Goal: Information Seeking & Learning: Find specific fact

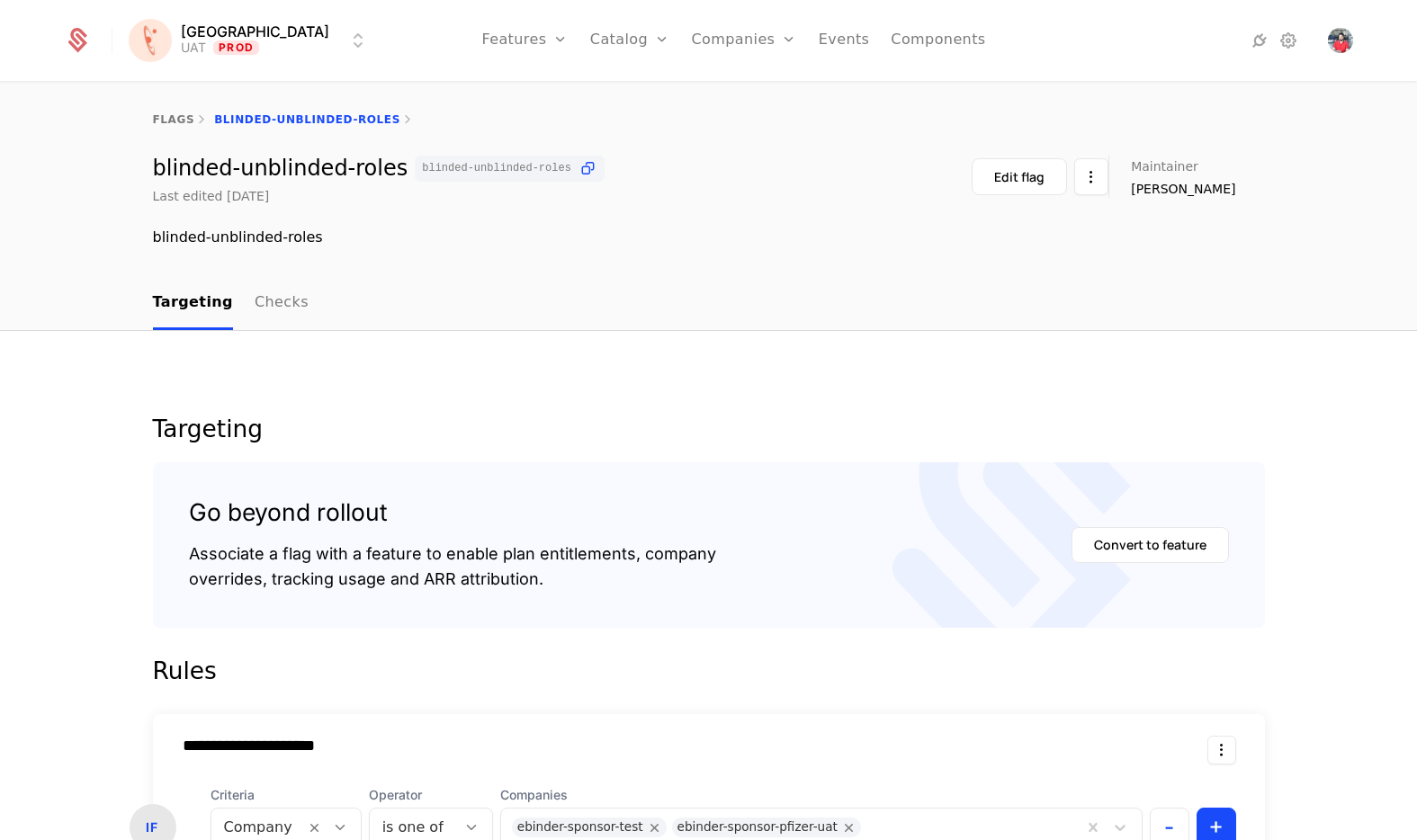
scroll to position [542, 0]
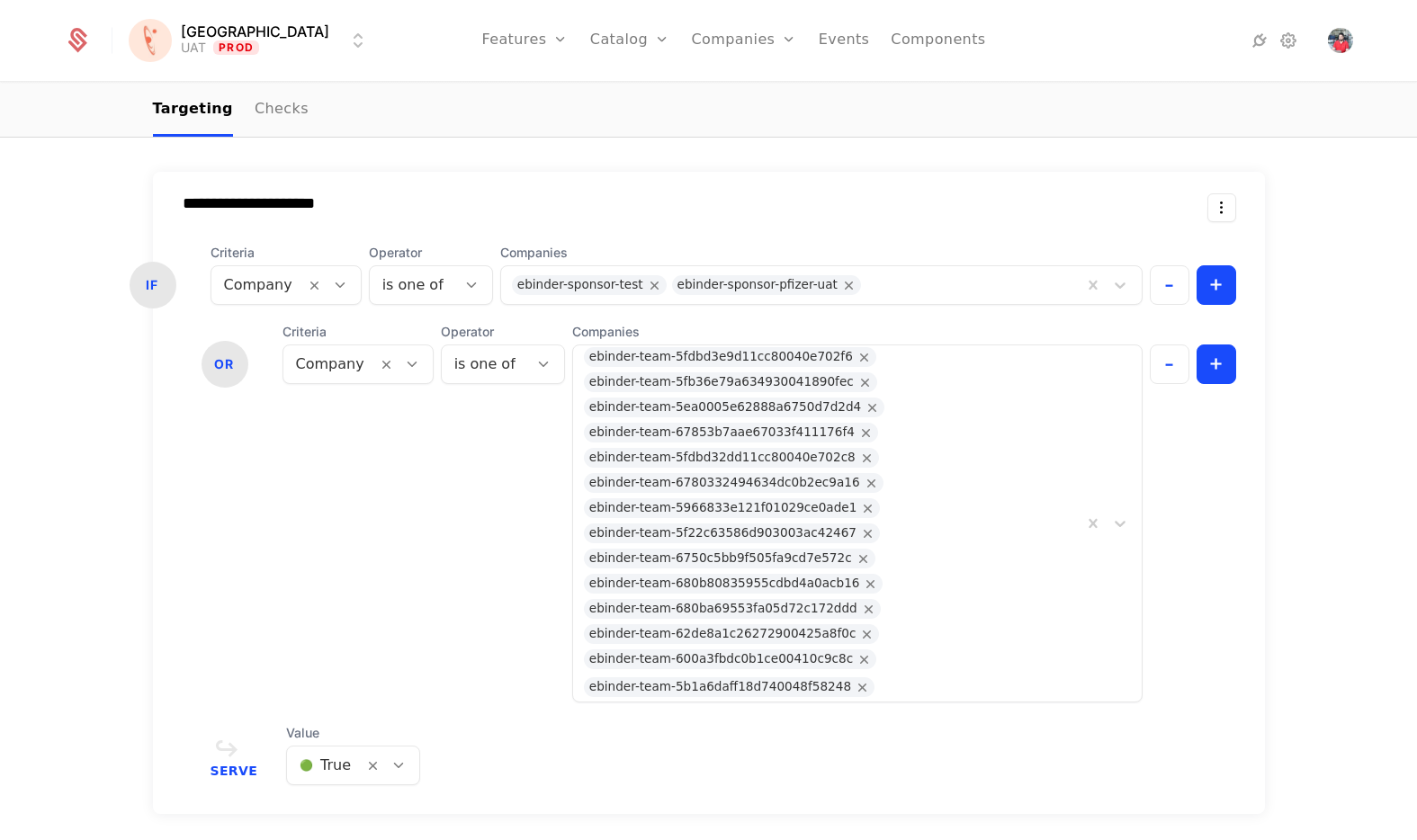
click at [712, 86] on link "Companies" at bounding box center [754, 88] width 83 height 15
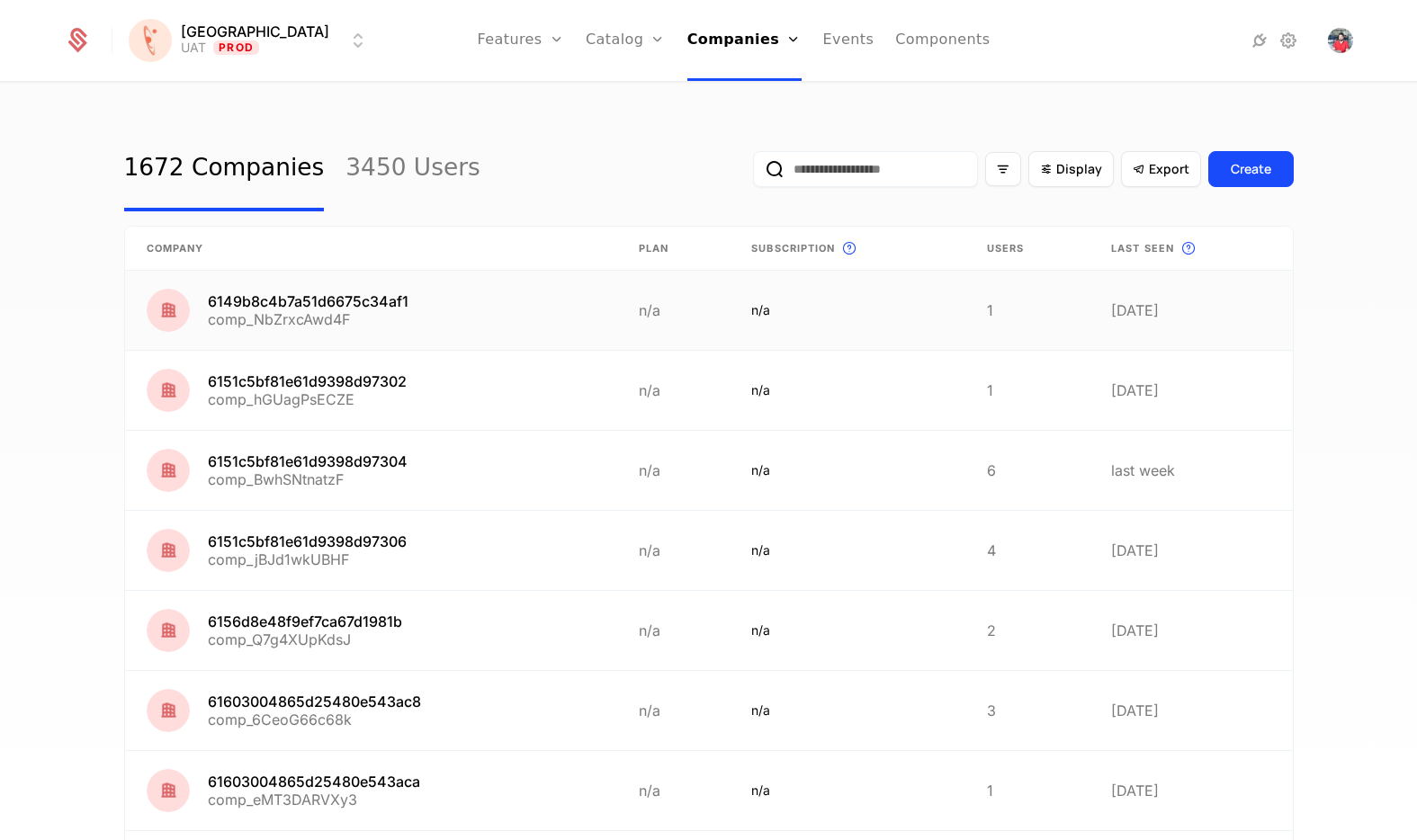
click at [300, 289] on link at bounding box center [370, 311] width 492 height 79
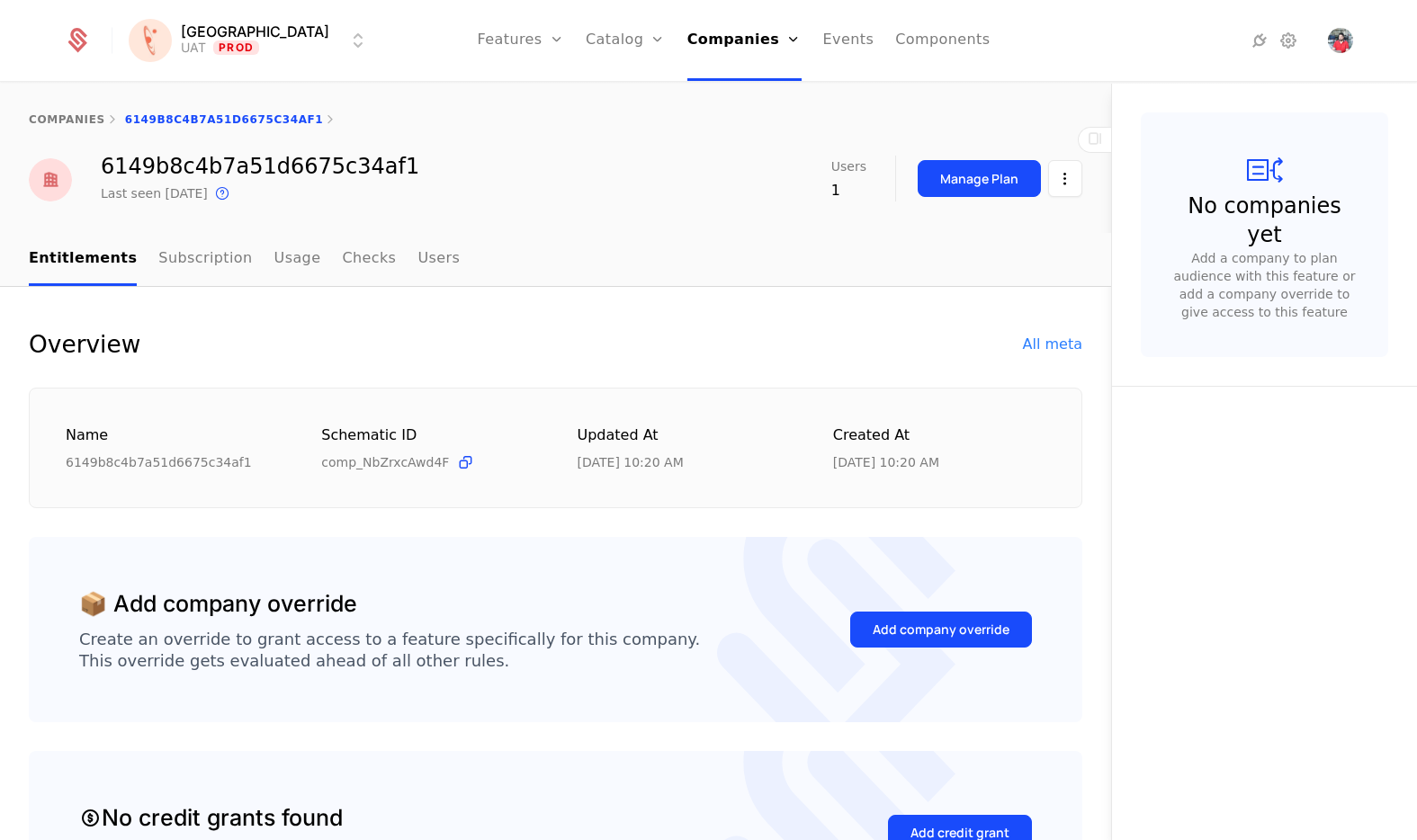
click at [1041, 341] on div "All meta" at bounding box center [1053, 344] width 59 height 22
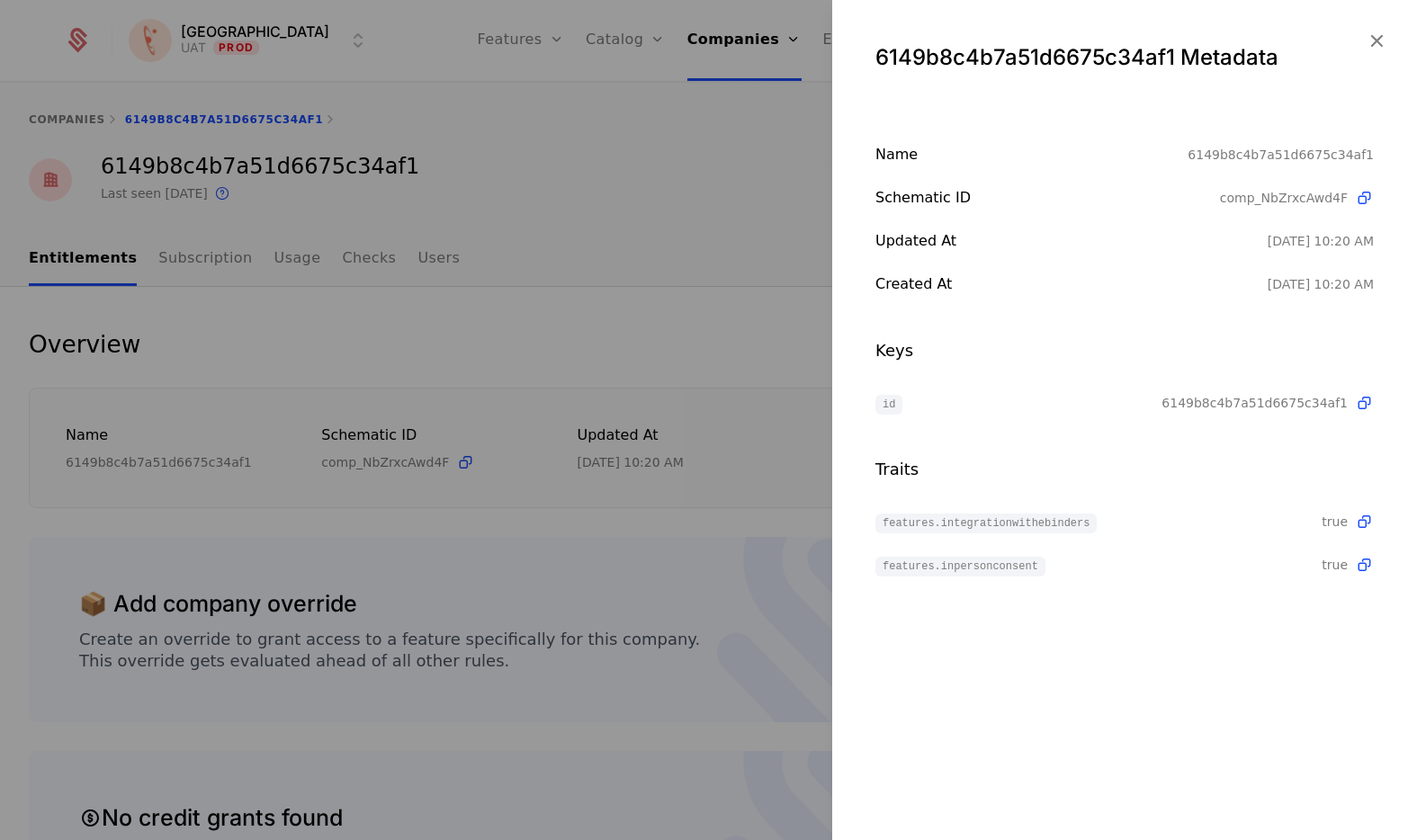
click at [1243, 42] on icon "button" at bounding box center [1376, 41] width 24 height 24
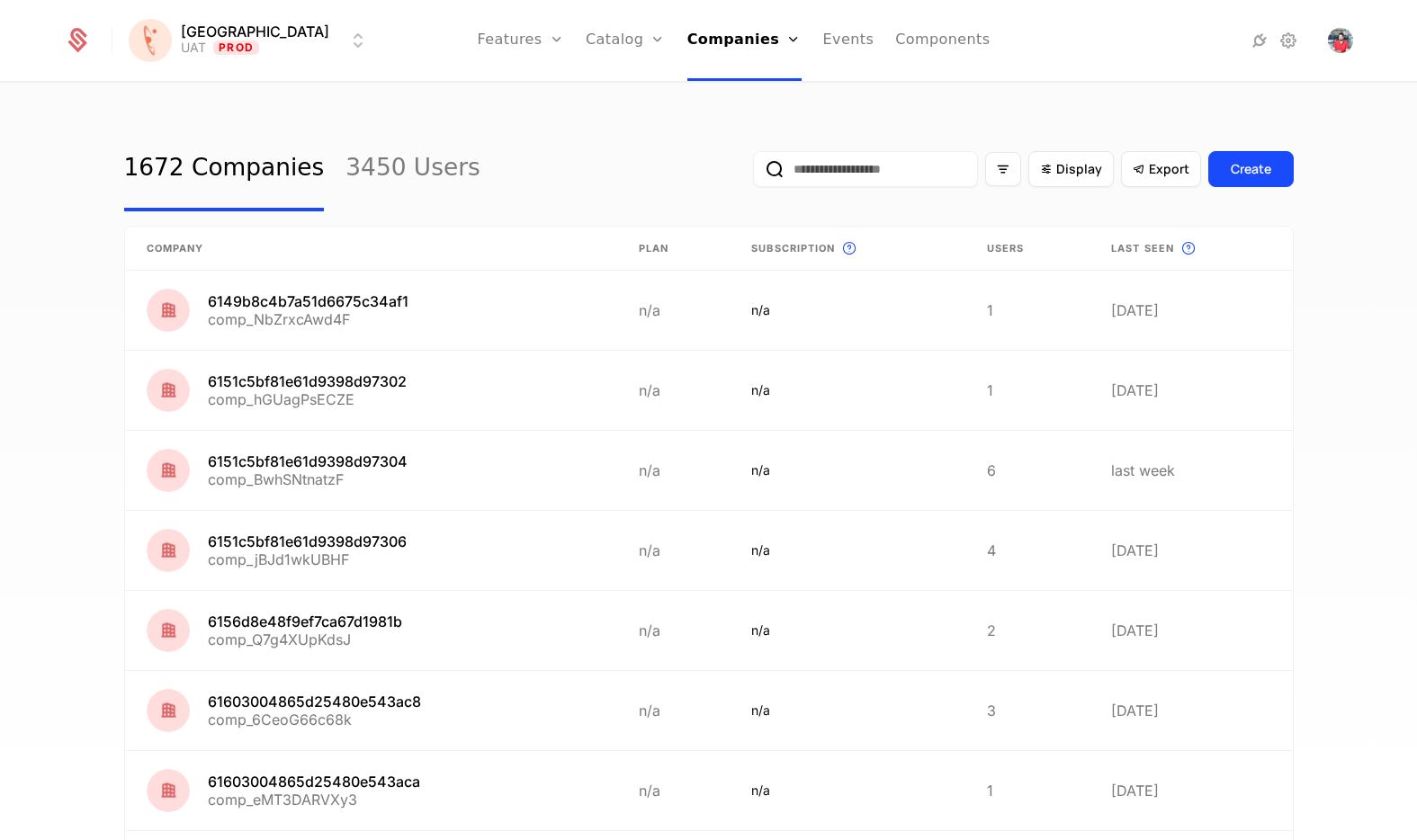
click at [883, 171] on input "email" at bounding box center [865, 169] width 225 height 36
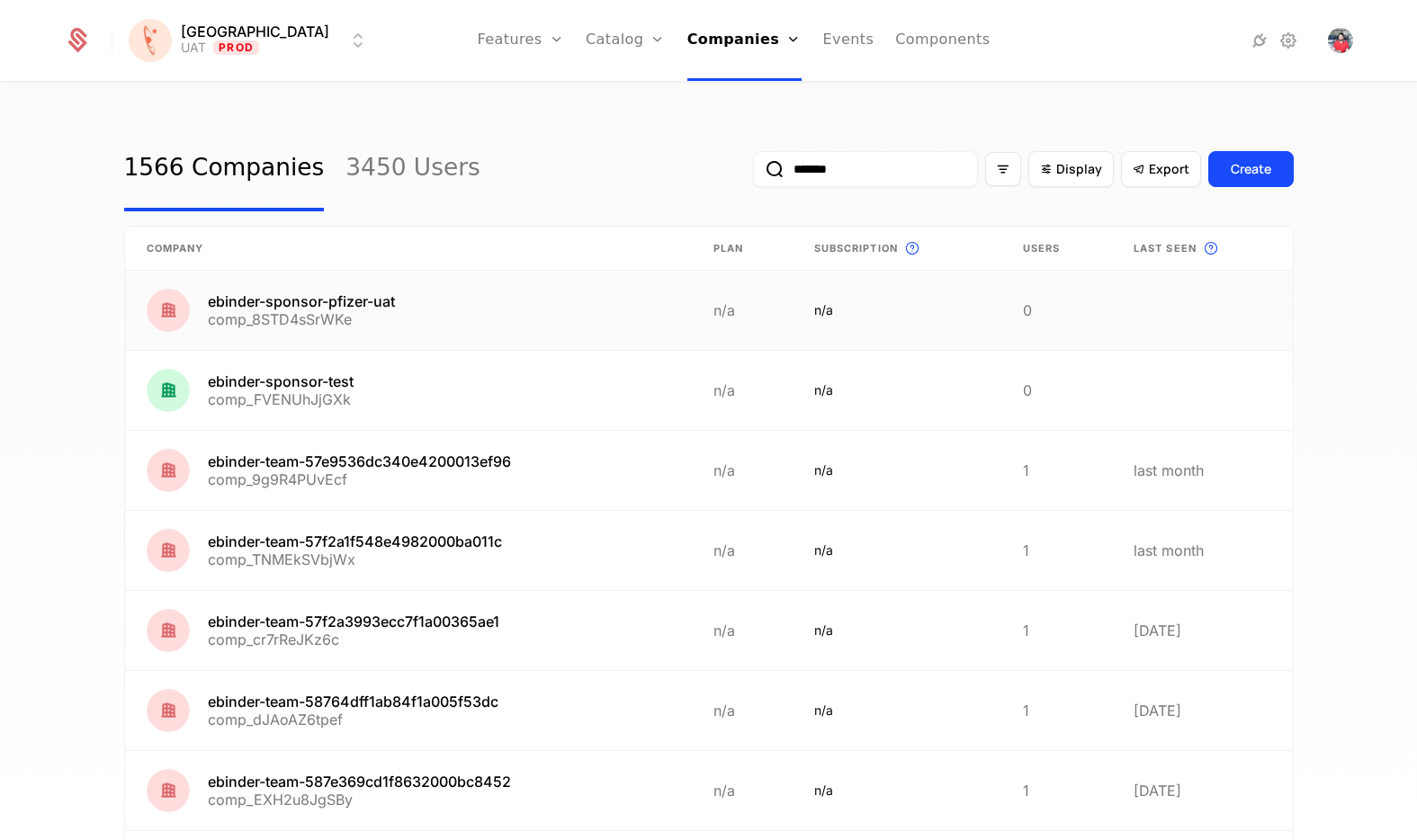
type input "*******"
click at [304, 302] on link at bounding box center [408, 311] width 567 height 79
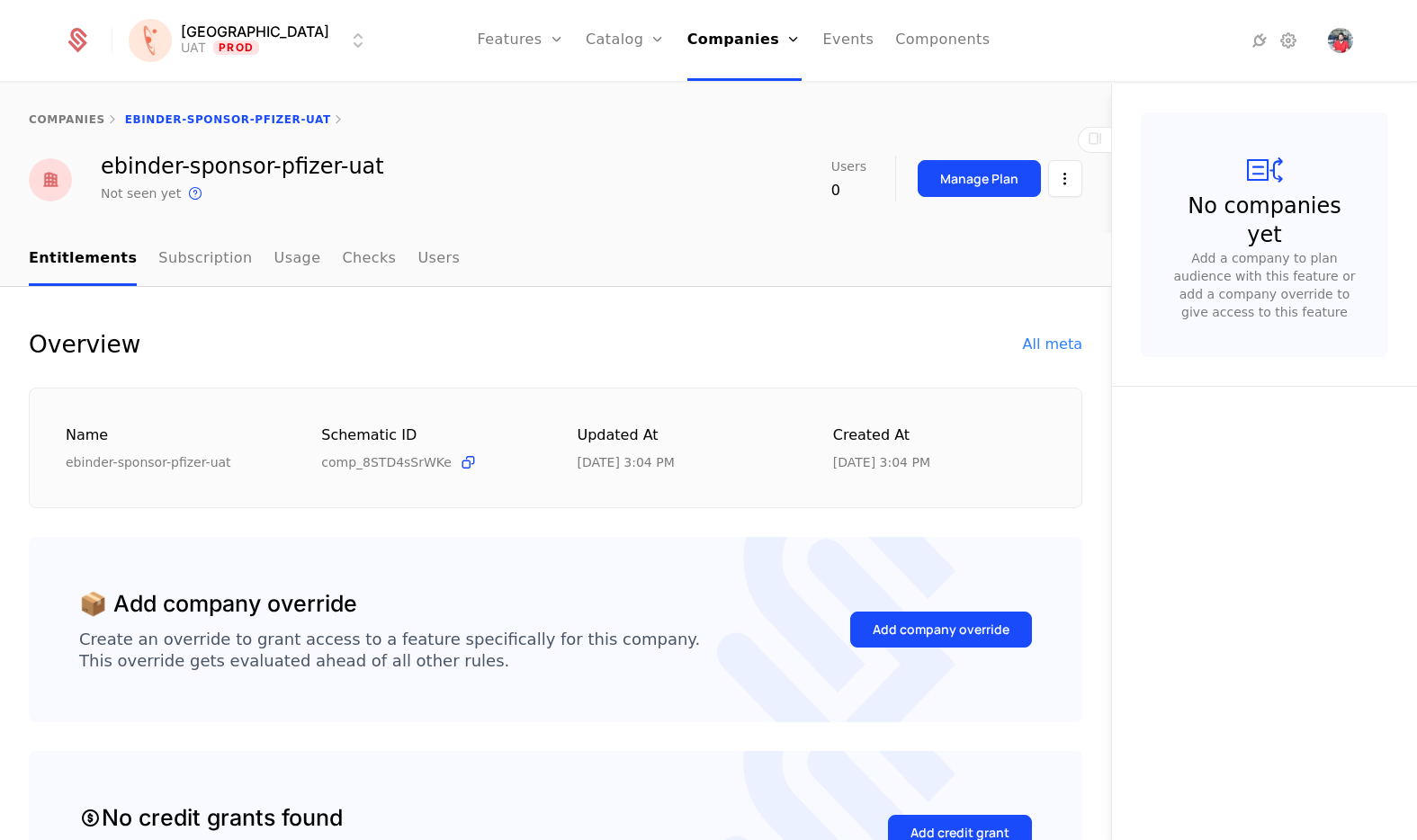
click at [1023, 342] on div "All meta" at bounding box center [1053, 344] width 59 height 22
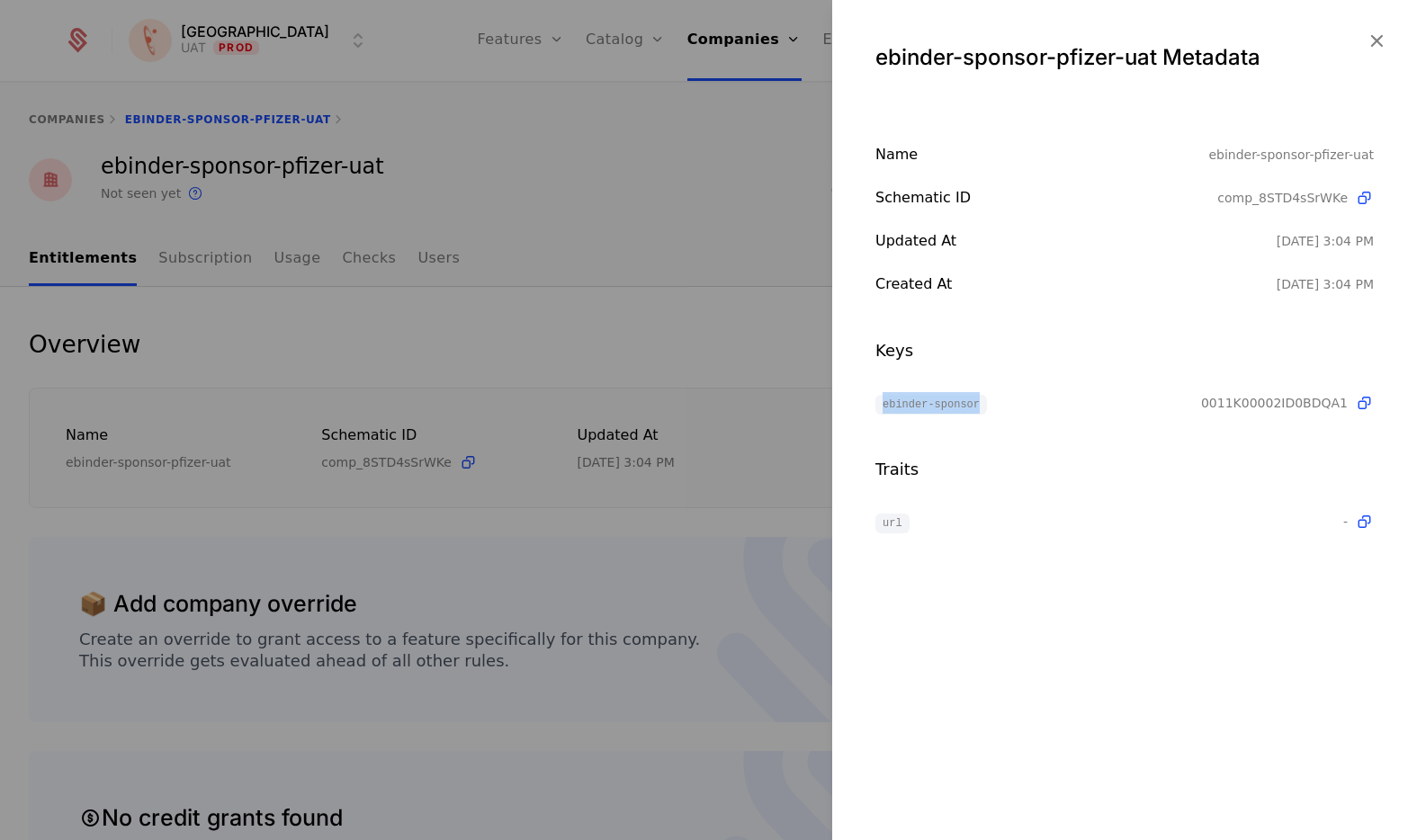
drag, startPoint x: 878, startPoint y: 407, endPoint x: 1023, endPoint y: 411, distance: 145.1
click at [1023, 411] on div "ebinder-sponsor" at bounding box center [1037, 403] width 326 height 22
click at [1150, 422] on div "Name ebinder-sponsor-pfizer-uat Schematic ID comp_8STD4sSrWKe Updated at [DATE]…" at bounding box center [1124, 337] width 585 height 389
drag, startPoint x: 1269, startPoint y: 401, endPoint x: 1385, endPoint y: 138, distance: 287.4
click at [1243, 407] on div "ebinder-sponsor 0011K00002ID0BDQA1" at bounding box center [1124, 403] width 499 height 22
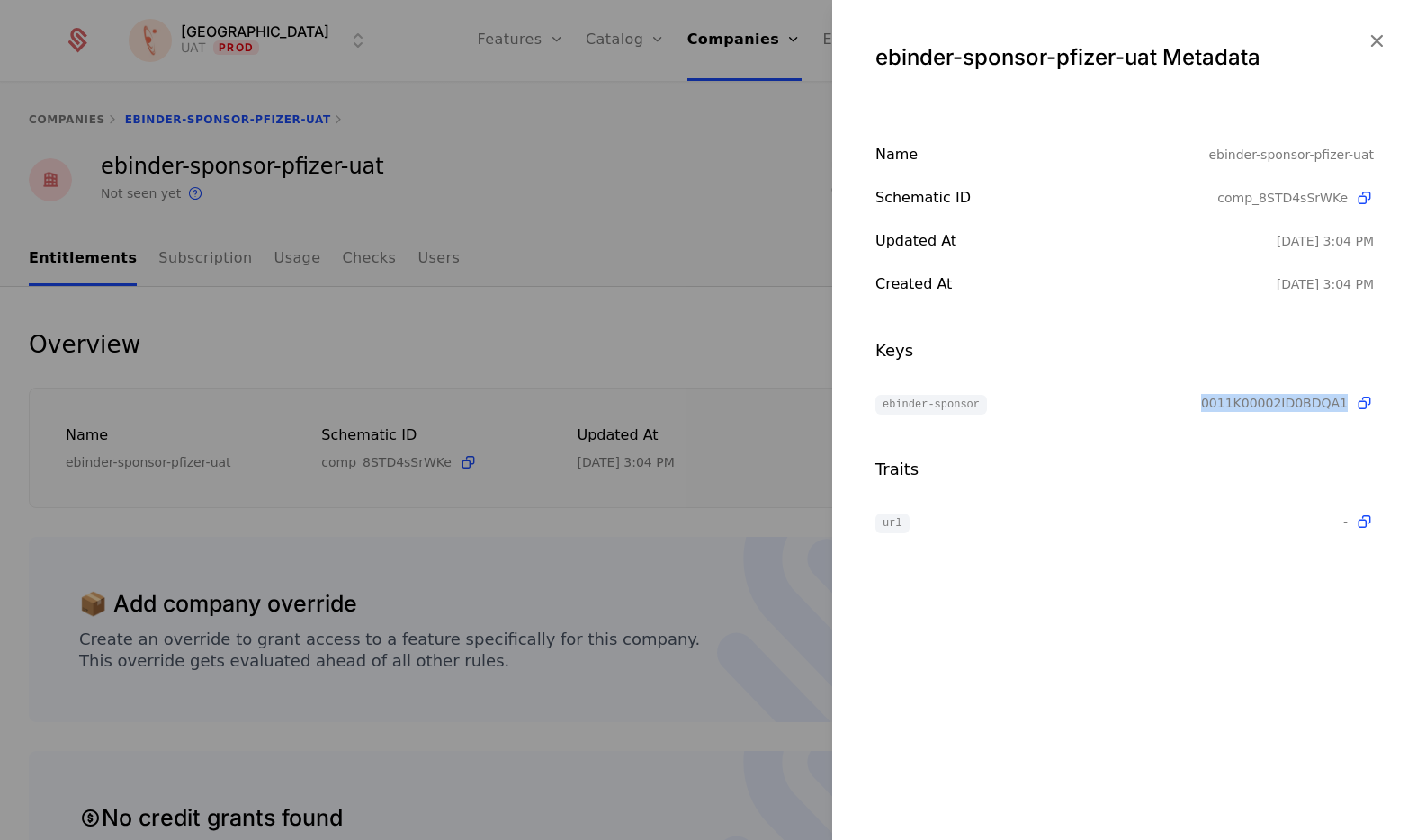
click at [1243, 36] on icon "button" at bounding box center [1376, 41] width 24 height 24
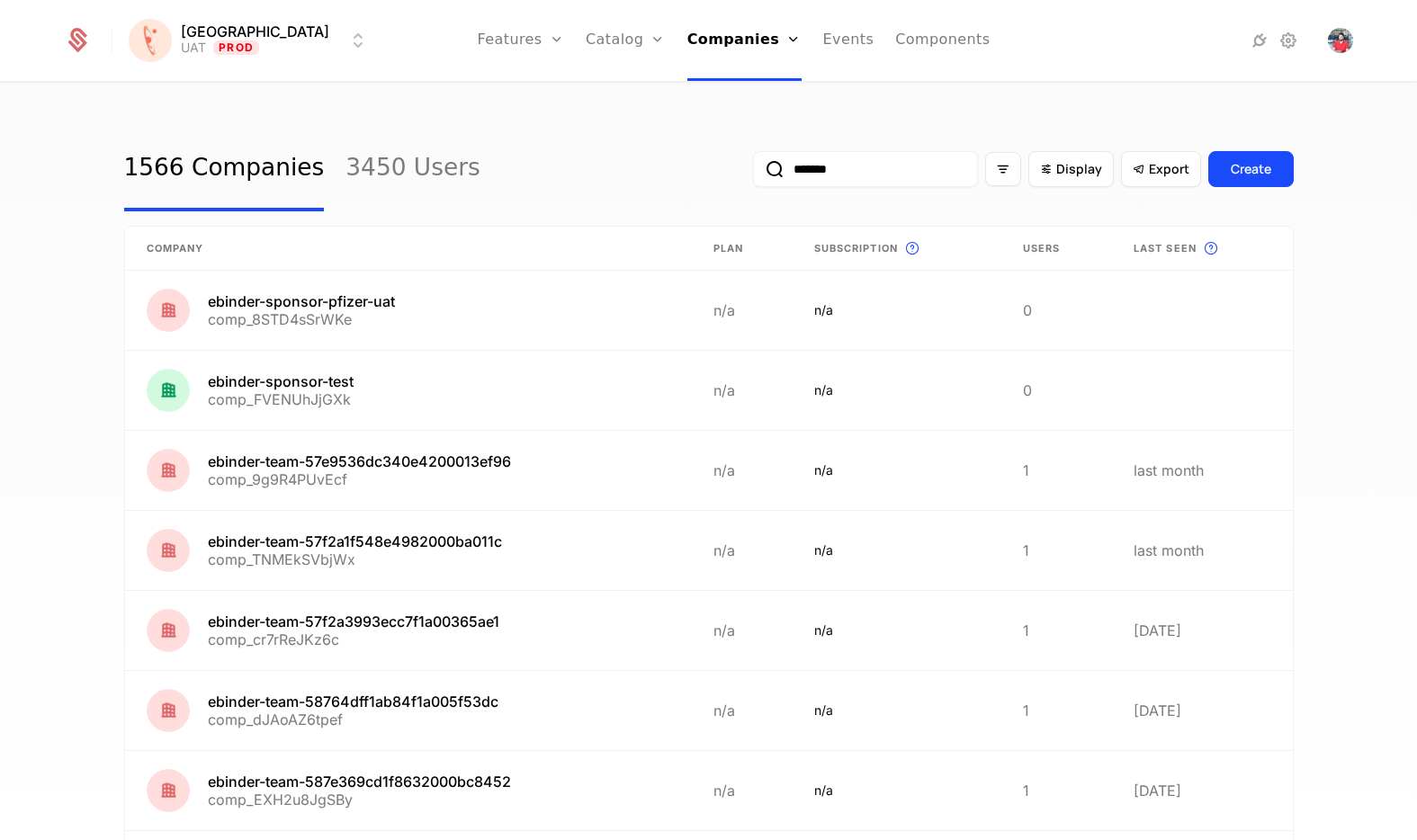
click at [887, 171] on input "*******" at bounding box center [865, 169] width 225 height 36
click at [411, 481] on link at bounding box center [408, 470] width 567 height 79
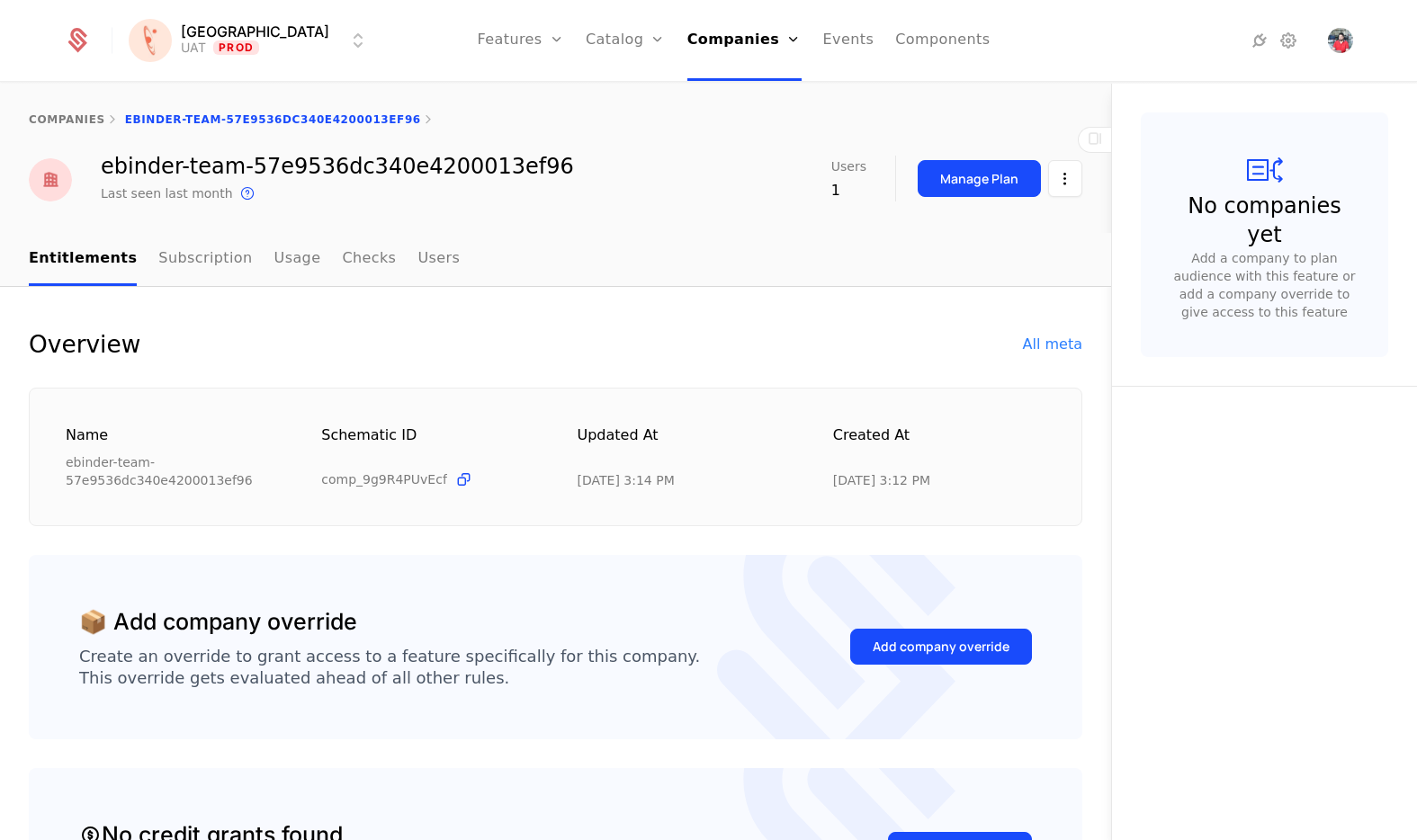
click at [1041, 348] on div "All meta" at bounding box center [1053, 344] width 59 height 22
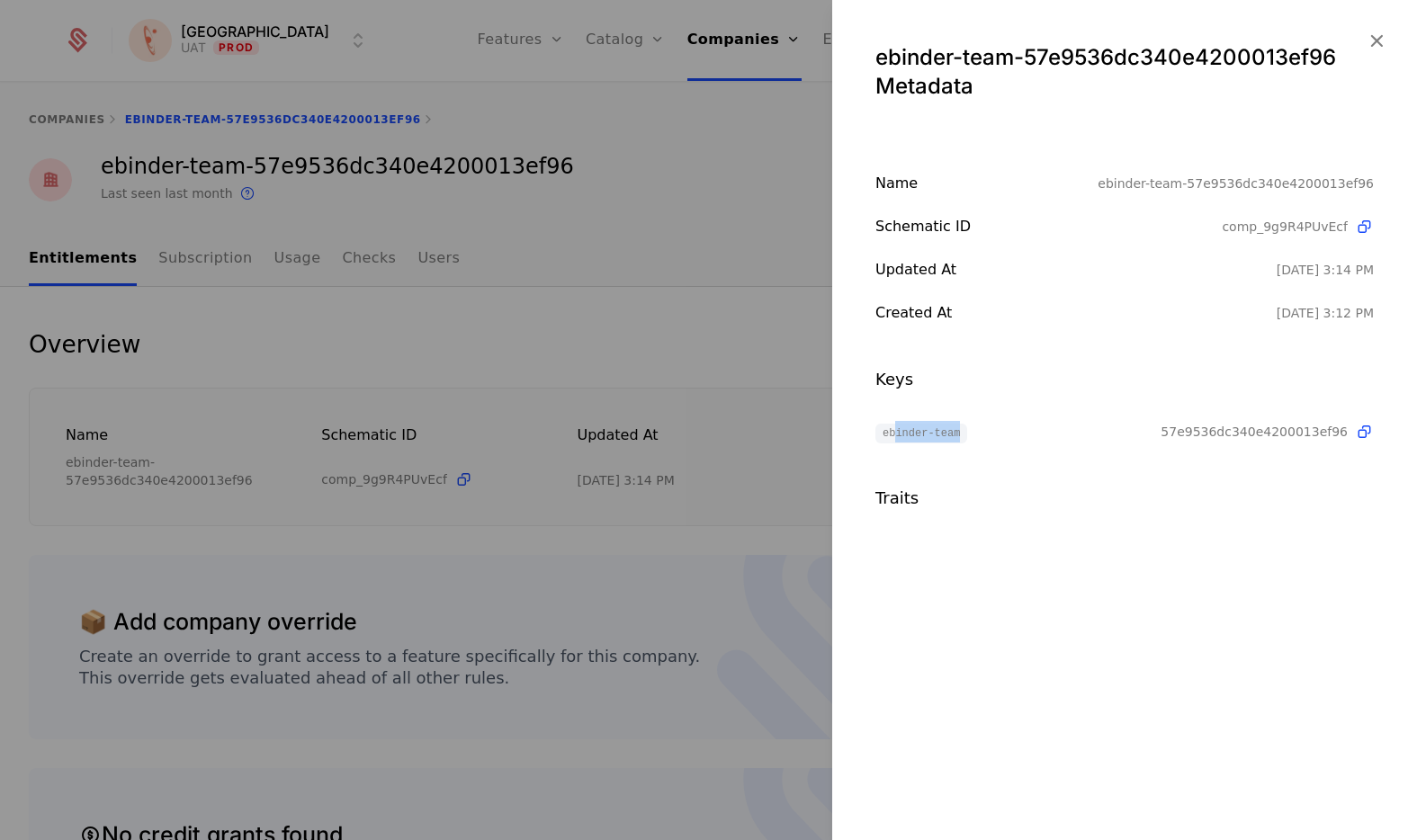
drag, startPoint x: 893, startPoint y: 430, endPoint x: 964, endPoint y: 436, distance: 71.3
click at [964, 436] on span "ebinder-team" at bounding box center [920, 433] width 92 height 20
drag, startPoint x: 881, startPoint y: 427, endPoint x: 1033, endPoint y: 428, distance: 152.0
click at [1033, 428] on div "ebinder-team" at bounding box center [1017, 431] width 285 height 22
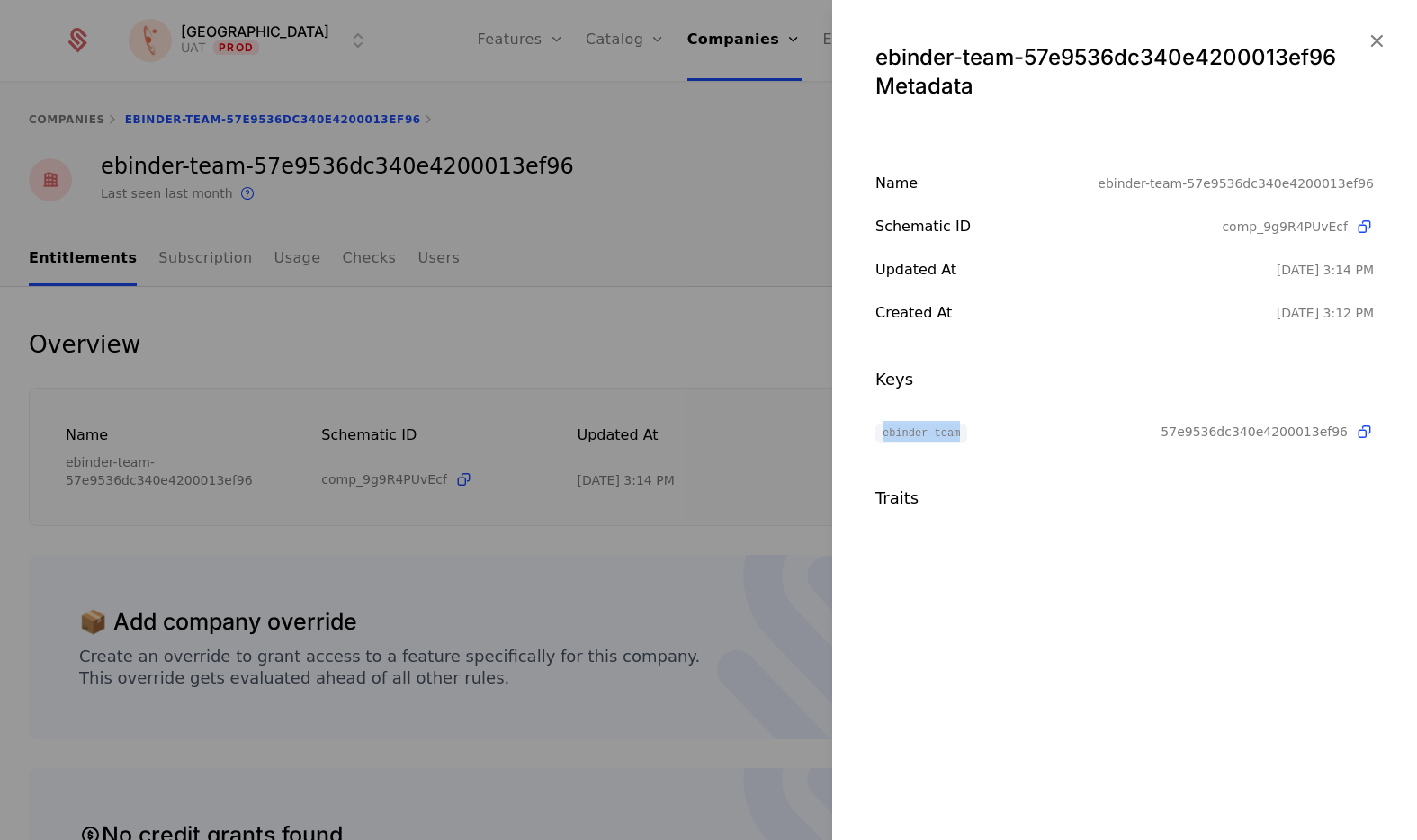
click at [1033, 428] on div "ebinder-team" at bounding box center [1017, 431] width 285 height 22
drag, startPoint x: 1110, startPoint y: 430, endPoint x: 1315, endPoint y: 433, distance: 205.0
click at [1243, 433] on div "ebinder-team 57e9536dc340e4200013ef96" at bounding box center [1124, 431] width 499 height 22
click at [1243, 483] on div "Name ebinder-team-57e9536dc340e4200013ef96 Schematic ID comp_9g9R4PUvEcf Update…" at bounding box center [1124, 342] width 585 height 338
click at [1243, 36] on icon "button" at bounding box center [1376, 41] width 24 height 24
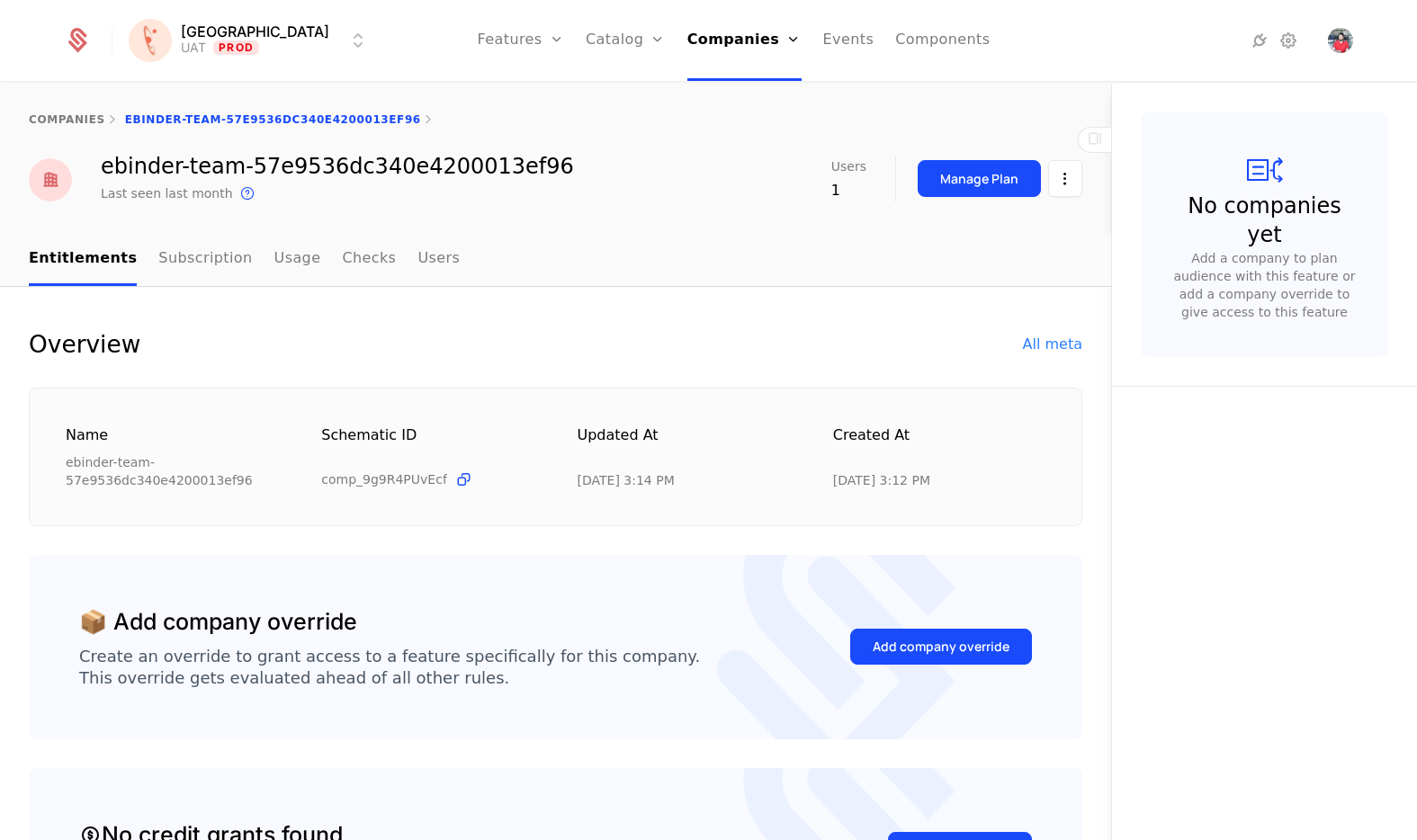
click at [499, 119] on link "Flags" at bounding box center [540, 117] width 83 height 15
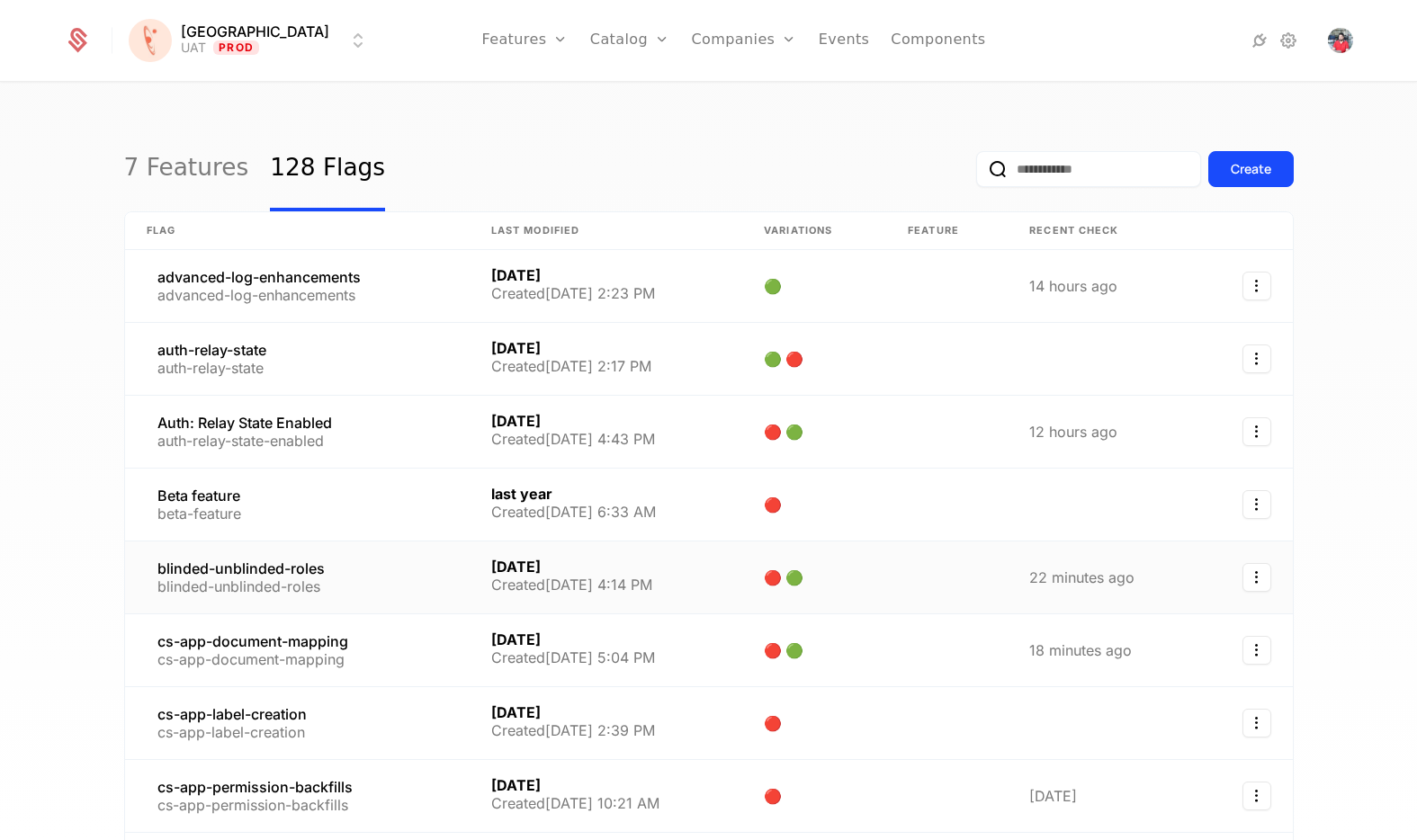
click at [282, 580] on link at bounding box center [297, 577] width 344 height 72
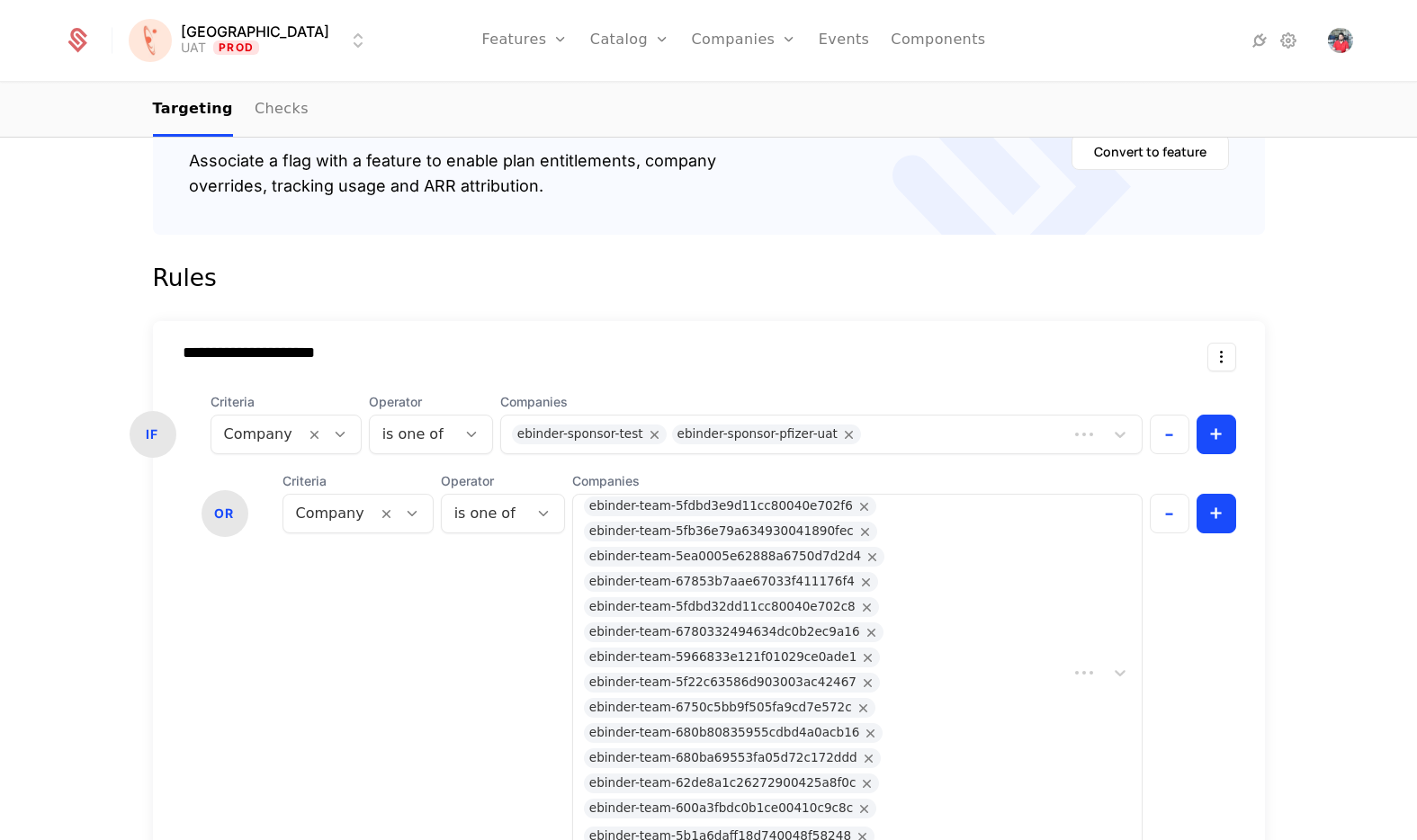
scroll to position [591, 0]
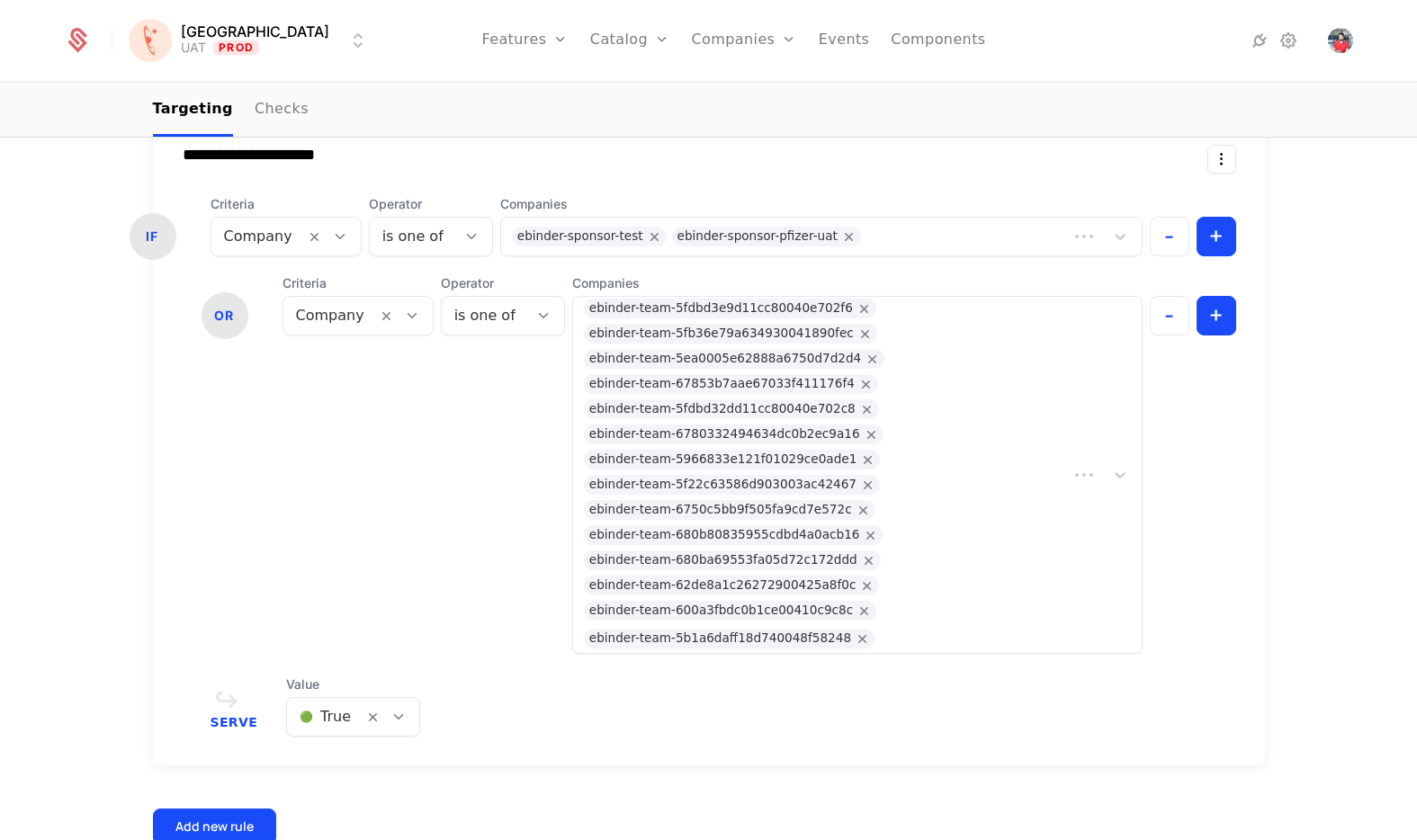
click at [869, 732] on div "Serve Value 🟢 True" at bounding box center [723, 706] width 1025 height 61
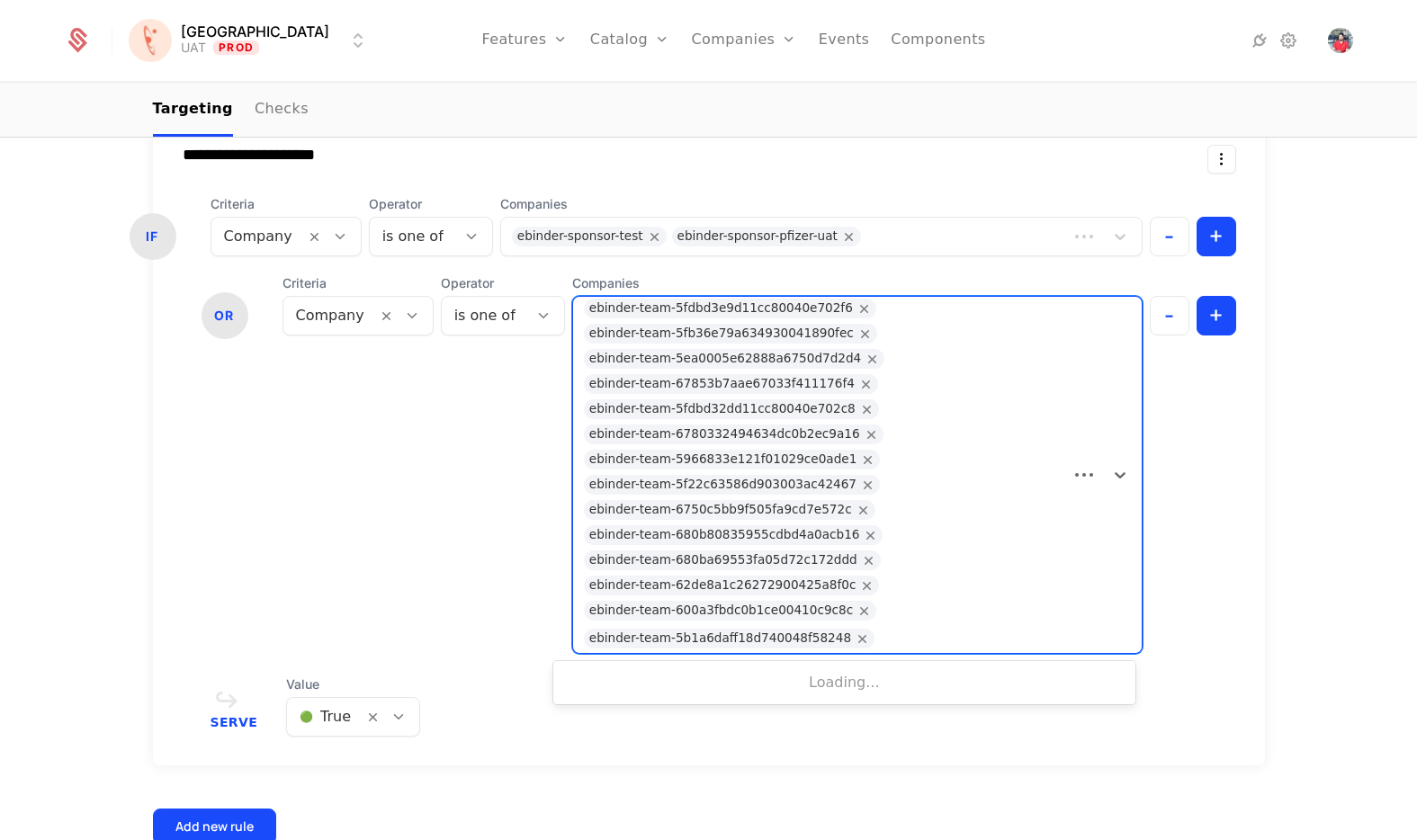
click at [970, 648] on div at bounding box center [968, 638] width 176 height 25
click at [746, 111] on nav "Targeting Checks" at bounding box center [709, 111] width 1112 height 53
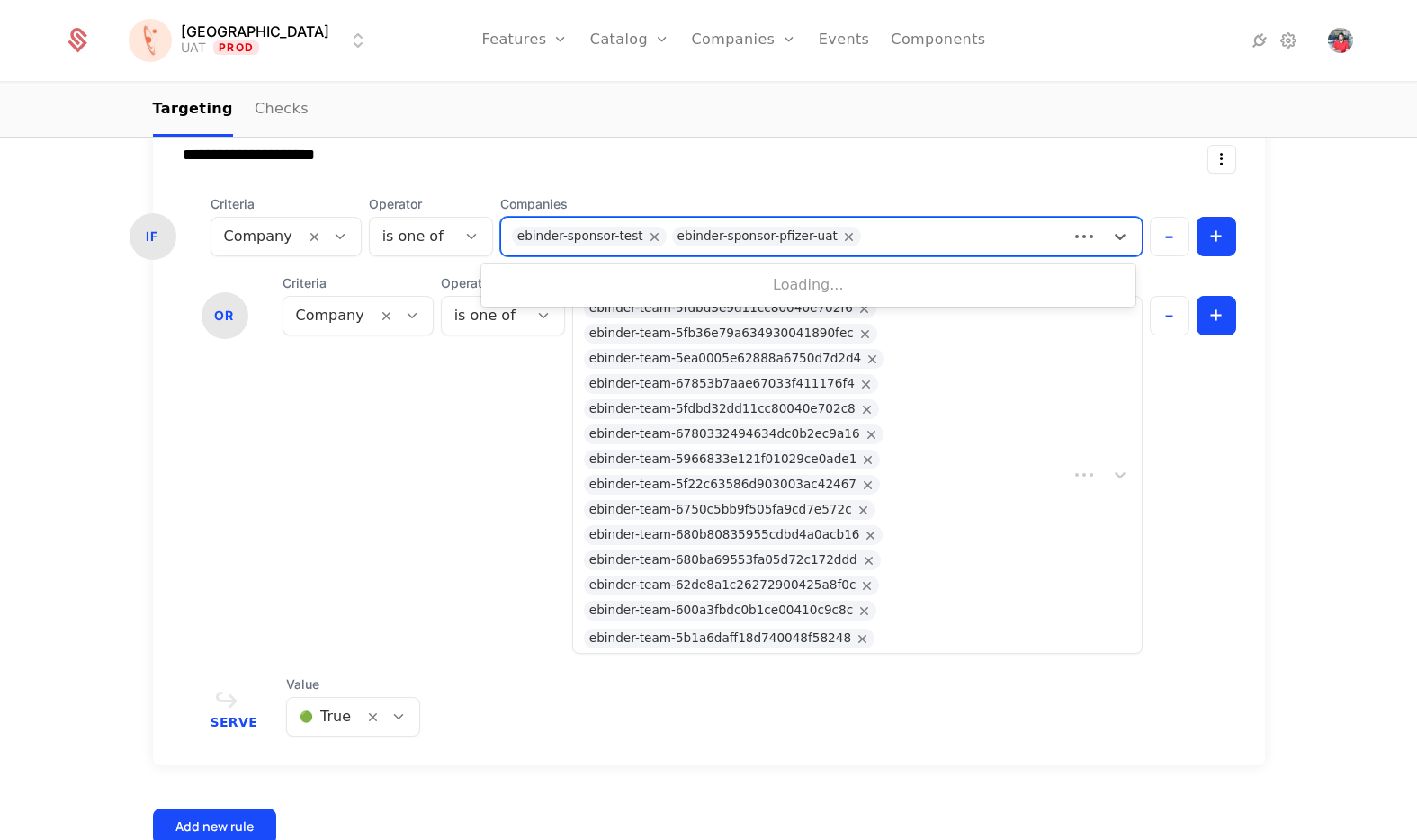
drag, startPoint x: 654, startPoint y: 241, endPoint x: 778, endPoint y: 243, distance: 124.0
click at [778, 243] on div "ebinder-sponsor-pfizer-uat" at bounding box center [757, 236] width 160 height 20
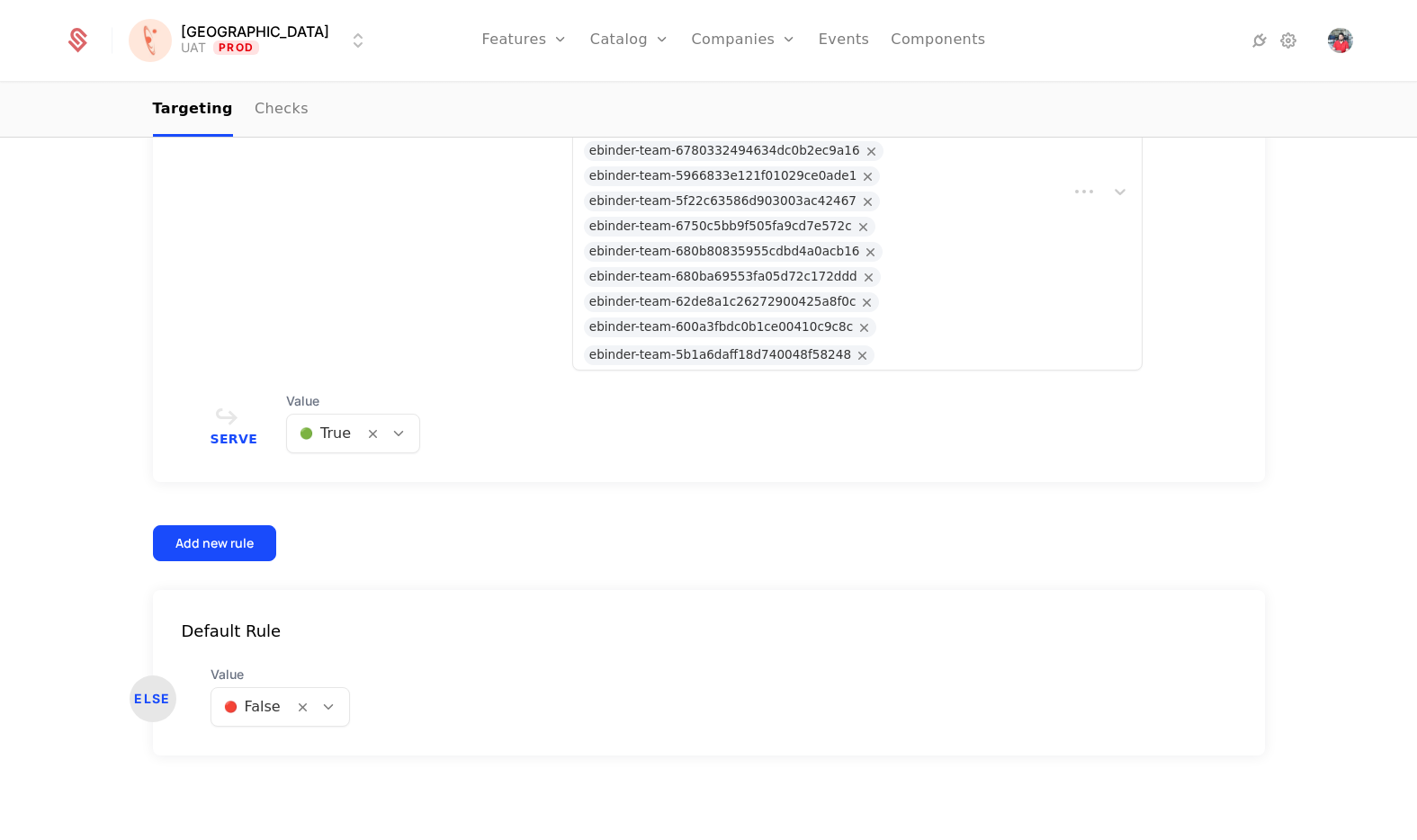
scroll to position [686, 0]
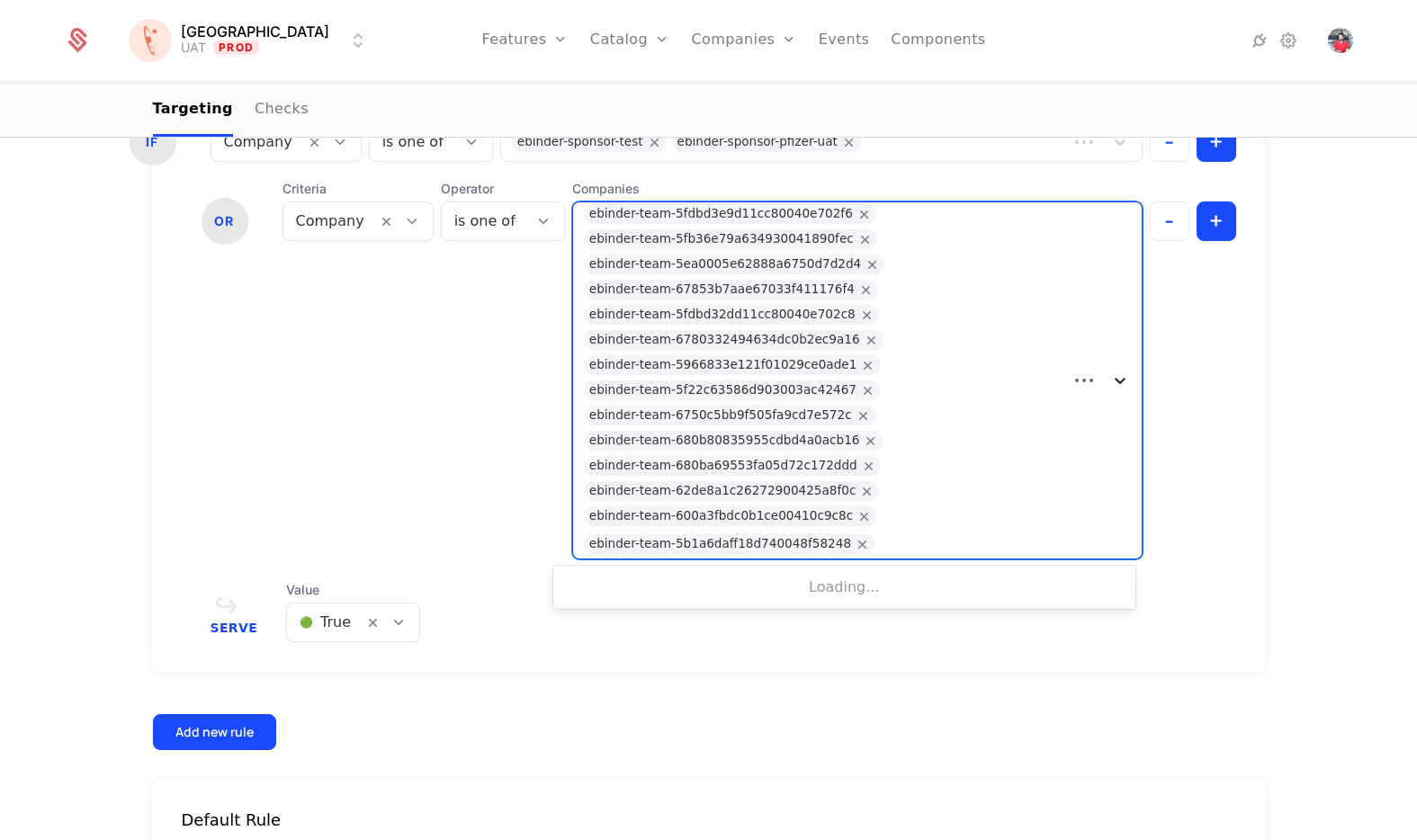
click at [1117, 375] on icon at bounding box center [1120, 380] width 18 height 18
click at [1116, 377] on icon at bounding box center [1120, 380] width 18 height 18
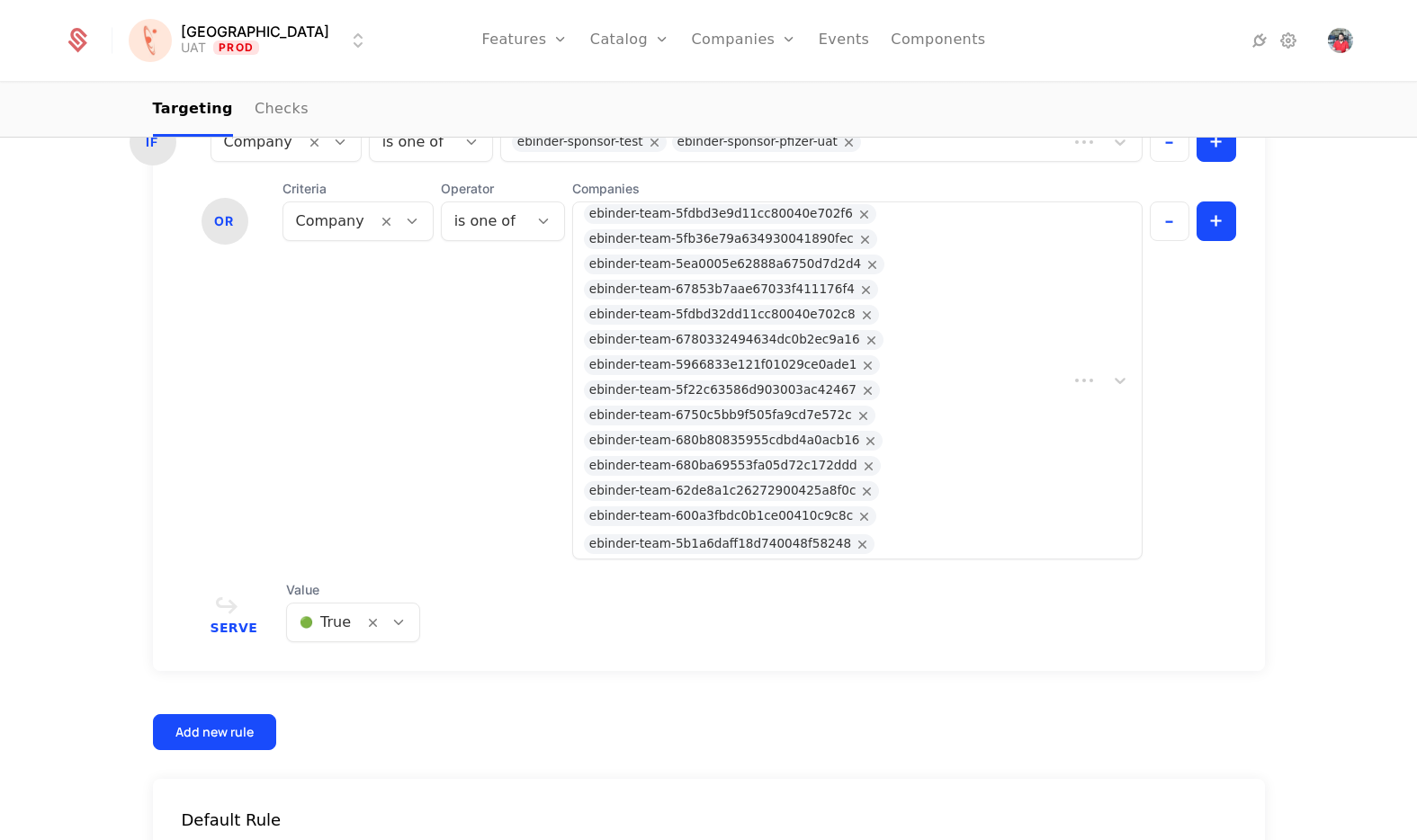
click at [1208, 373] on div "- +" at bounding box center [1192, 370] width 86 height 380
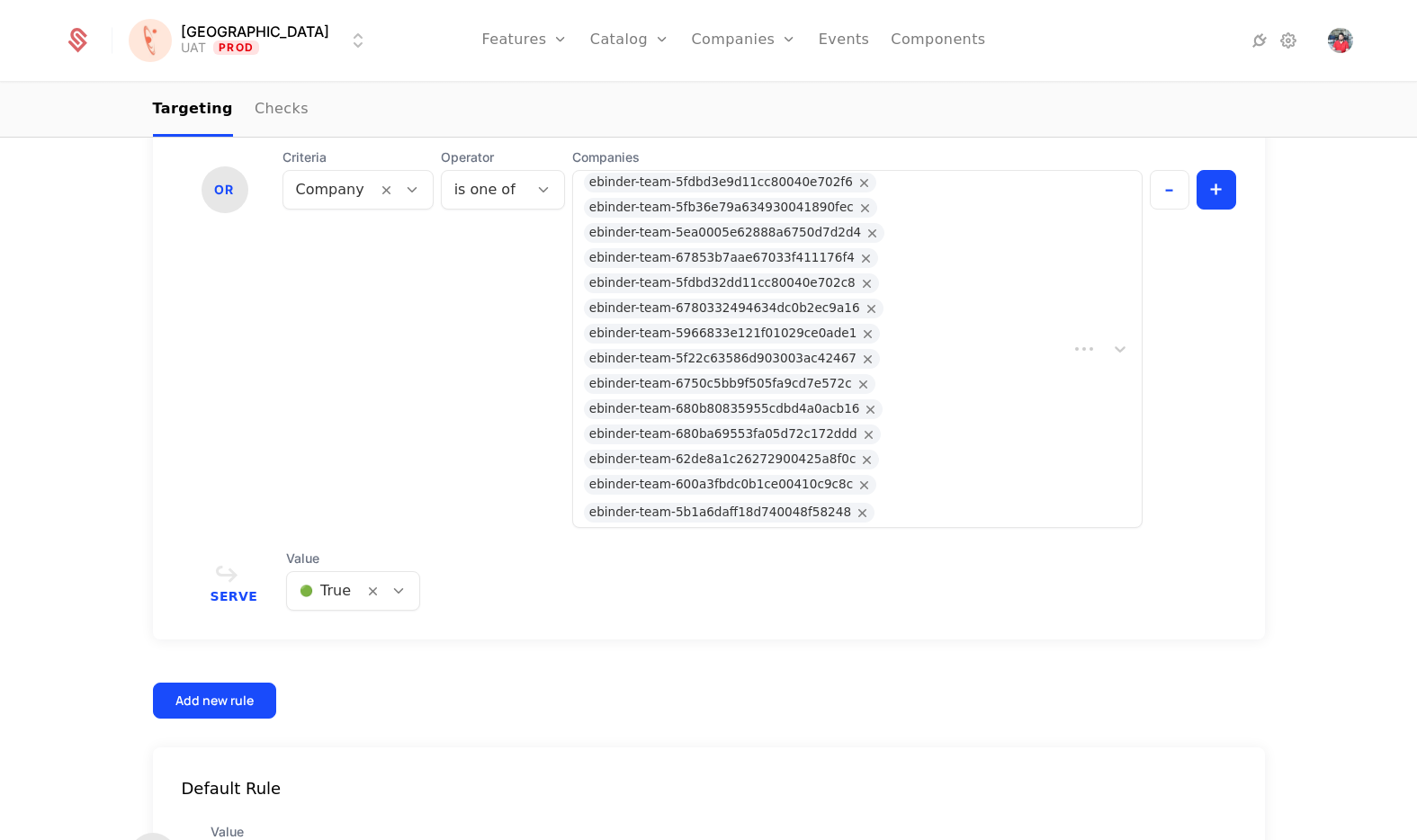
scroll to position [694, 0]
